Goal: Task Accomplishment & Management: Complete application form

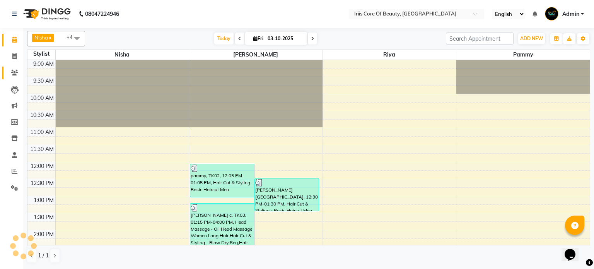
scroll to position [160, 0]
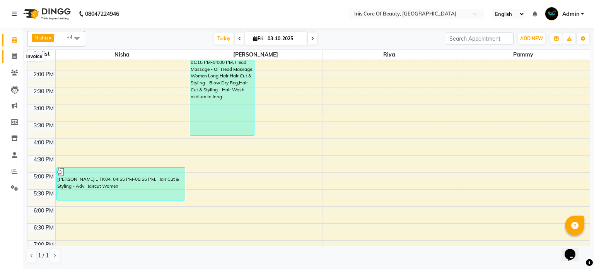
click at [15, 56] on icon at bounding box center [14, 56] width 4 height 6
select select "service"
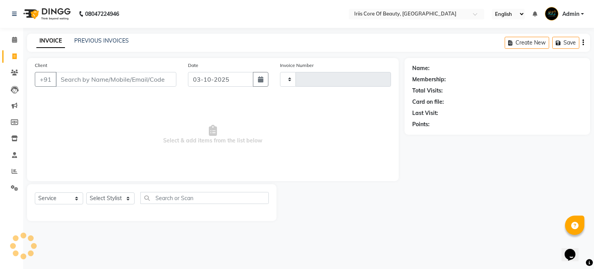
type input "1141"
select select "43"
click at [107, 199] on select "Select Stylist Nisha pammy [PERSON_NAME] [PERSON_NAME]" at bounding box center [110, 198] width 48 height 12
select select "17268"
click at [86, 192] on select "Select Stylist Nisha pammy [PERSON_NAME] [PERSON_NAME]" at bounding box center [110, 198] width 48 height 12
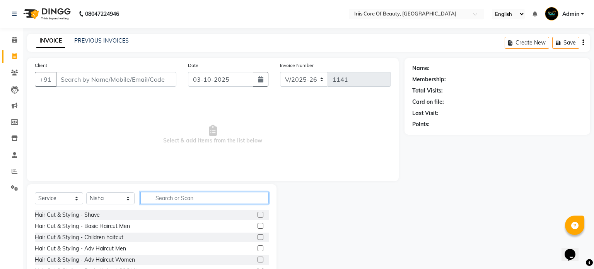
click at [176, 198] on input "text" at bounding box center [204, 198] width 128 height 12
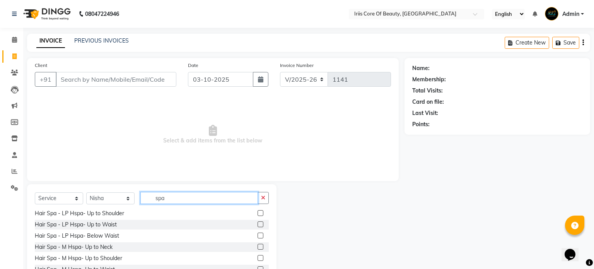
scroll to position [59, 0]
type input "spa"
click at [261, 225] on label at bounding box center [261, 223] width 6 height 6
click at [261, 225] on input "checkbox" at bounding box center [260, 223] width 5 height 5
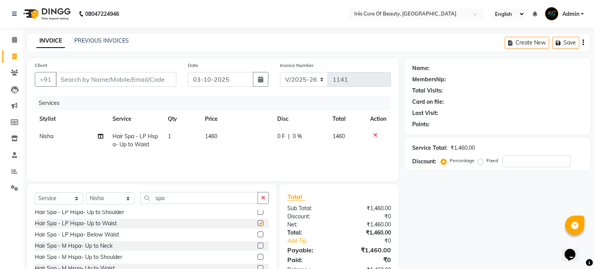
checkbox input "false"
click at [128, 77] on input "Client" at bounding box center [116, 79] width 121 height 15
click at [105, 76] on input "Client" at bounding box center [116, 79] width 121 height 15
type input "9"
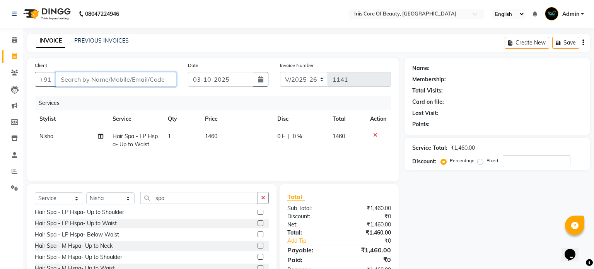
type input "0"
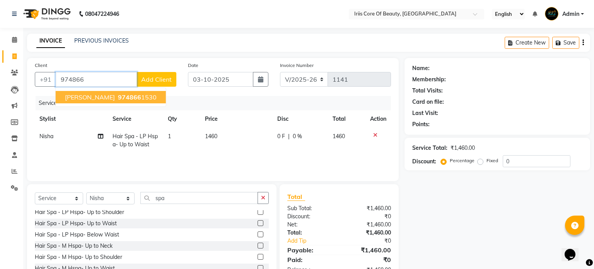
click at [92, 81] on input "974866" at bounding box center [96, 79] width 81 height 15
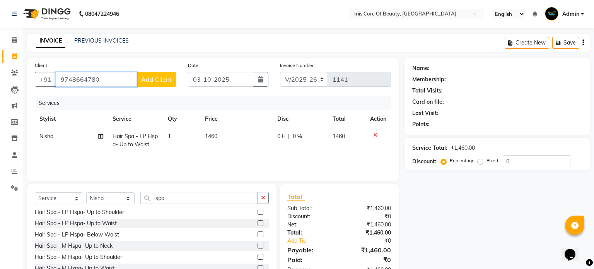
click at [124, 80] on input "9748664780" at bounding box center [96, 79] width 81 height 15
type input "9"
click at [86, 100] on span "973319" at bounding box center [96, 97] width 23 height 8
type input "9733191864"
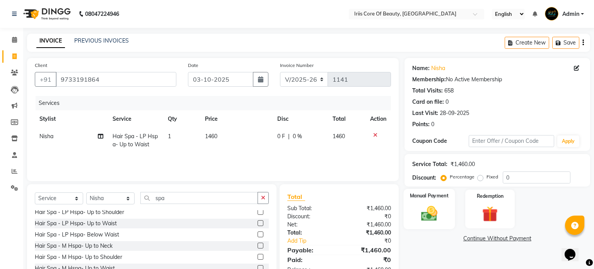
click at [438, 212] on img at bounding box center [429, 213] width 26 height 19
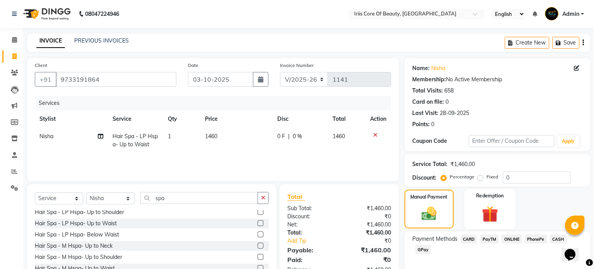
scroll to position [41, 0]
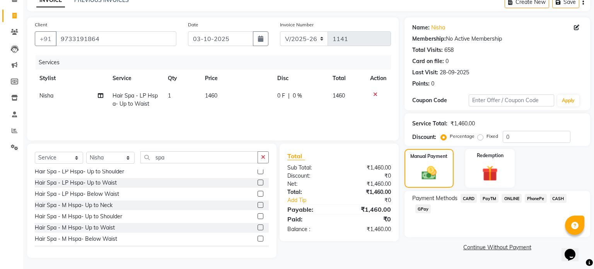
click at [555, 198] on span "CASH" at bounding box center [558, 198] width 17 height 9
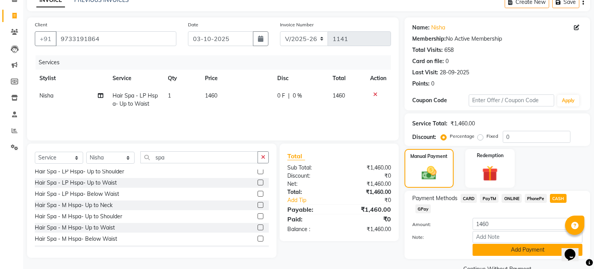
click at [493, 248] on button "Add Payment" at bounding box center [528, 250] width 110 height 12
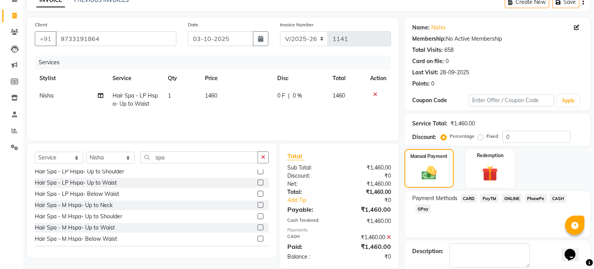
scroll to position [79, 0]
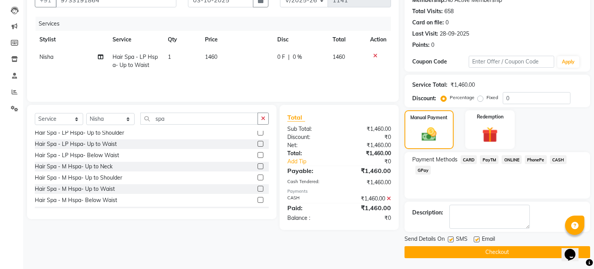
click at [490, 251] on button "Checkout" at bounding box center [498, 252] width 186 height 12
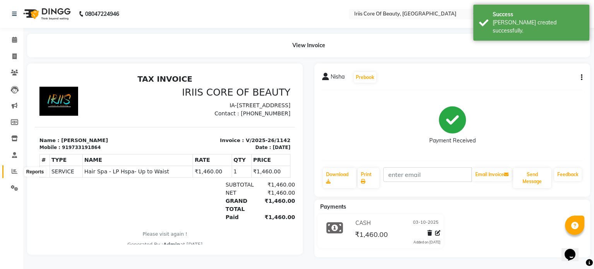
click at [13, 171] on icon at bounding box center [15, 171] width 6 height 6
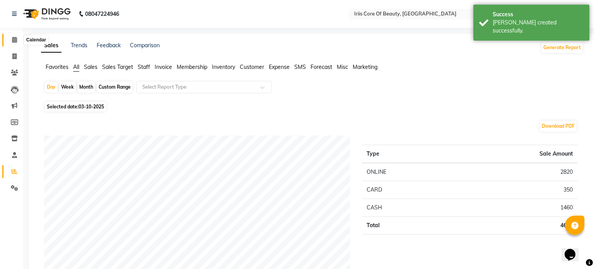
click at [14, 41] on icon at bounding box center [14, 40] width 5 height 6
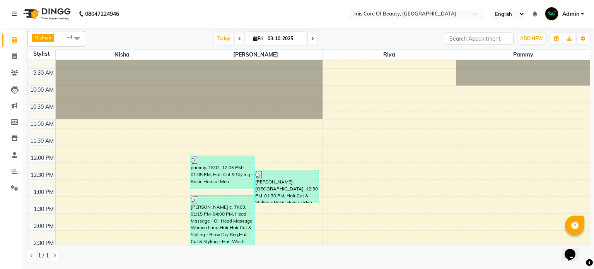
scroll to position [8, 0]
click at [10, 172] on span at bounding box center [15, 171] width 14 height 9
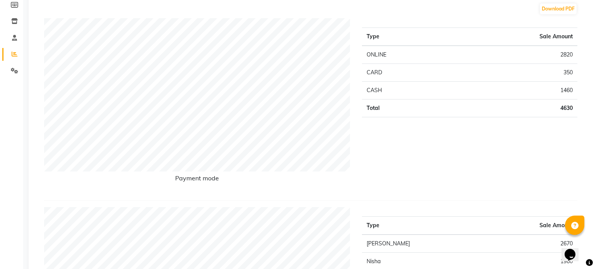
scroll to position [115, 0]
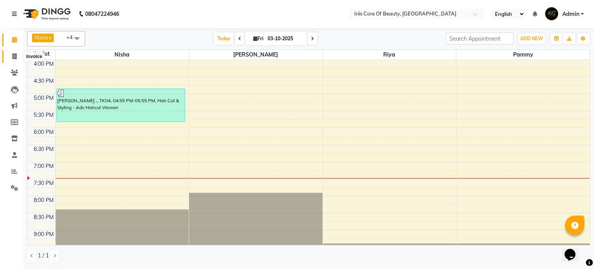
click at [13, 57] on icon at bounding box center [14, 56] width 4 height 6
select select "service"
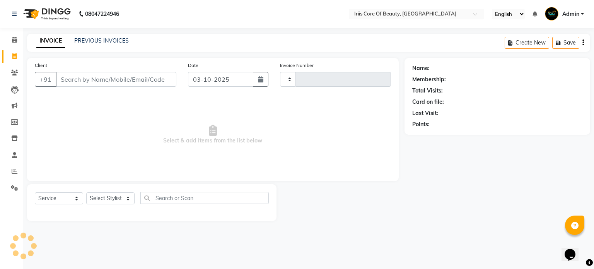
type input "1141"
select select "43"
click at [240, 173] on span "Select & add items from the list below" at bounding box center [213, 134] width 356 height 77
click at [128, 199] on select "Select Stylist Nisha pammy [PERSON_NAME] [PERSON_NAME]" at bounding box center [110, 198] width 48 height 12
select select "1570"
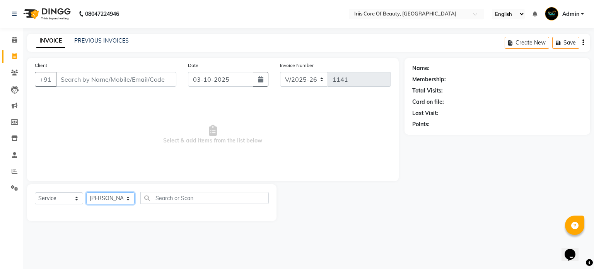
click at [86, 192] on select "Select Stylist Nisha pammy [PERSON_NAME] [PERSON_NAME]" at bounding box center [110, 198] width 48 height 12
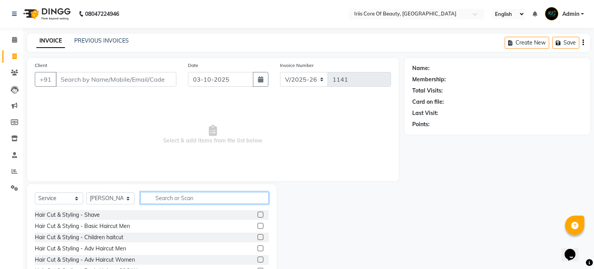
click at [188, 198] on input "text" at bounding box center [204, 198] width 128 height 12
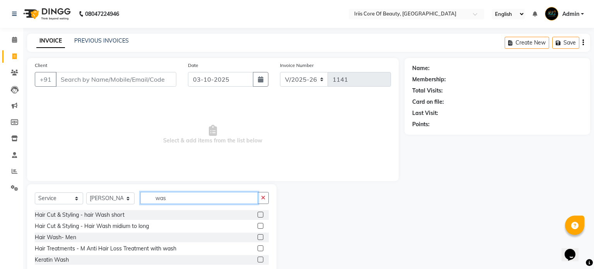
type input "was"
click at [260, 259] on label at bounding box center [261, 259] width 6 height 6
click at [260, 259] on input "checkbox" at bounding box center [260, 259] width 5 height 5
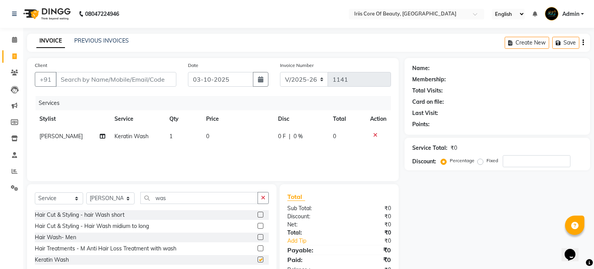
checkbox input "false"
click at [374, 134] on icon at bounding box center [375, 134] width 4 height 5
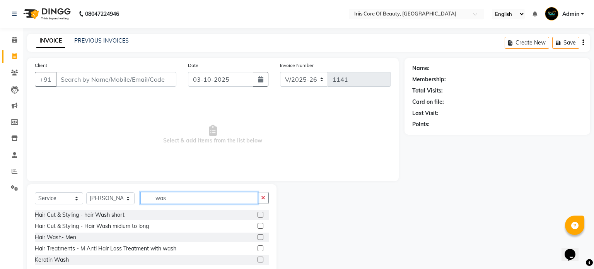
click at [176, 198] on input "was" at bounding box center [199, 198] width 118 height 12
type input "w"
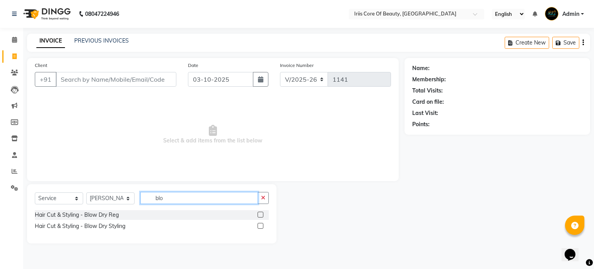
type input "blo"
click at [261, 226] on label at bounding box center [261, 226] width 6 height 6
click at [261, 226] on input "checkbox" at bounding box center [260, 226] width 5 height 5
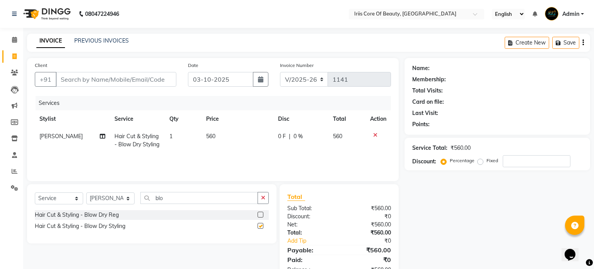
checkbox input "false"
click at [155, 82] on input "Client" at bounding box center [116, 79] width 121 height 15
click at [82, 164] on div "Services Stylist Service Qty Price Disc Total Action [PERSON_NAME] Hair Cut & S…" at bounding box center [213, 134] width 356 height 77
click at [109, 79] on input "Client" at bounding box center [116, 79] width 121 height 15
type input "7"
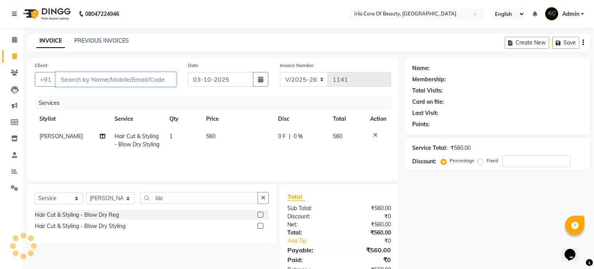
type input "0"
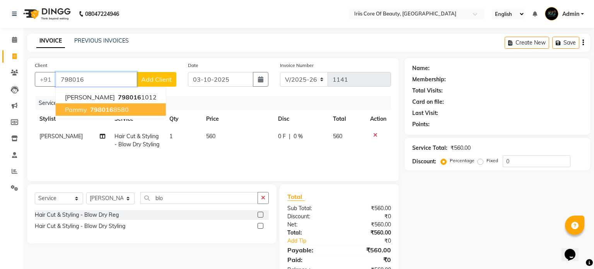
click at [106, 110] on span "798016" at bounding box center [101, 110] width 23 height 8
type input "7980168580"
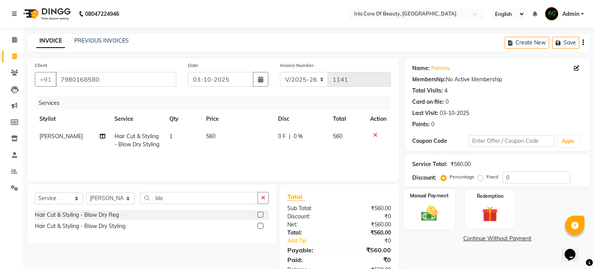
click at [429, 217] on img at bounding box center [429, 213] width 26 height 19
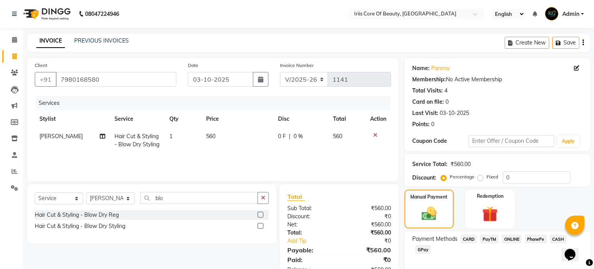
click at [511, 238] on span "ONLINE" at bounding box center [512, 238] width 20 height 9
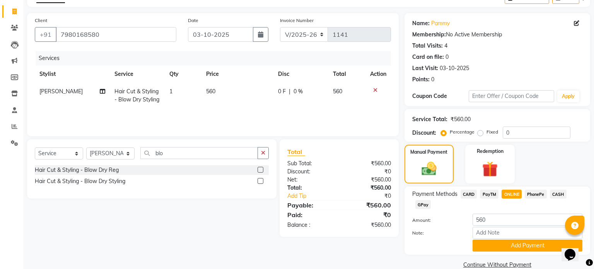
scroll to position [58, 0]
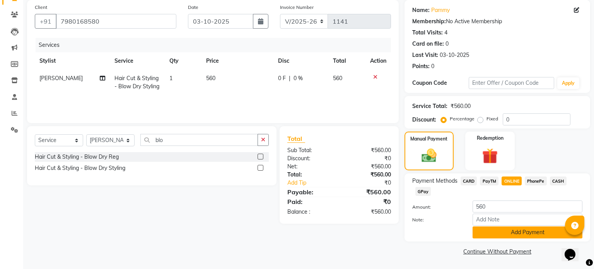
click at [506, 232] on button "Add Payment" at bounding box center [528, 232] width 110 height 12
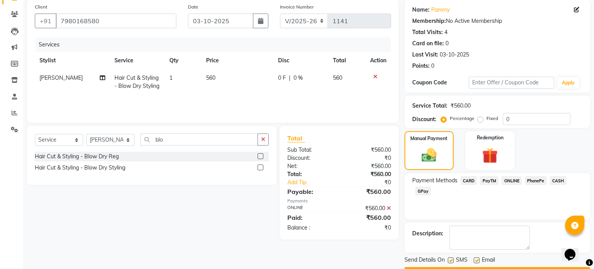
scroll to position [79, 0]
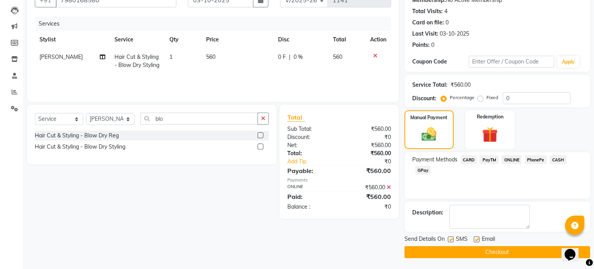
click at [492, 253] on button "Checkout" at bounding box center [498, 252] width 186 height 12
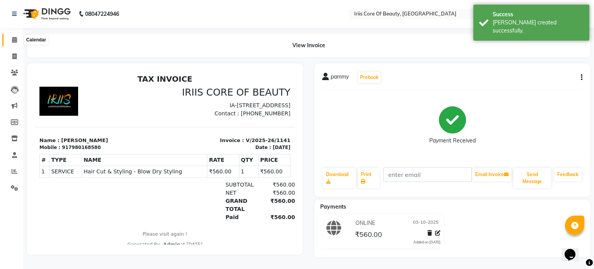
click at [15, 41] on icon at bounding box center [14, 40] width 5 height 6
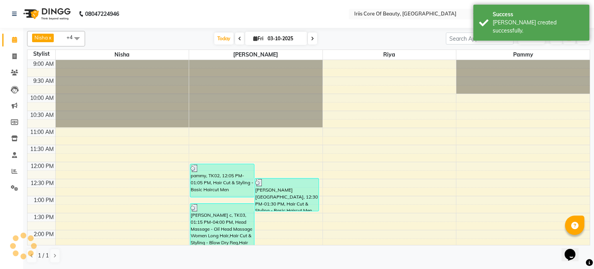
scroll to position [238, 0]
